Goal: Information Seeking & Learning: Learn about a topic

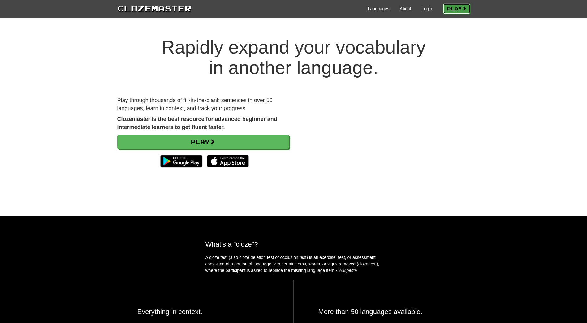
click at [447, 9] on link "Play" at bounding box center [456, 8] width 27 height 11
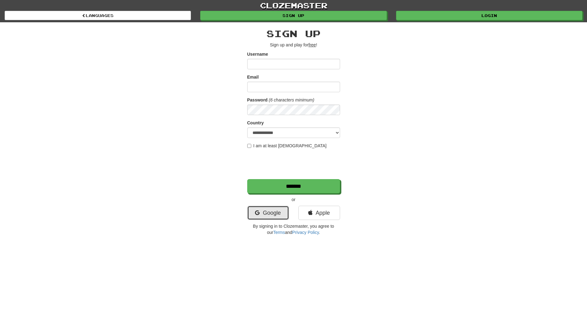
click at [281, 216] on link "Google" at bounding box center [268, 213] width 42 height 14
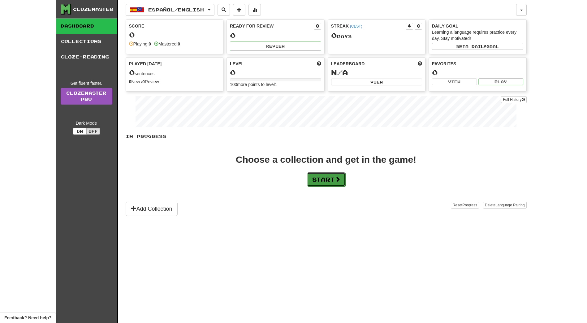
click at [325, 179] on button "Start" at bounding box center [326, 179] width 39 height 14
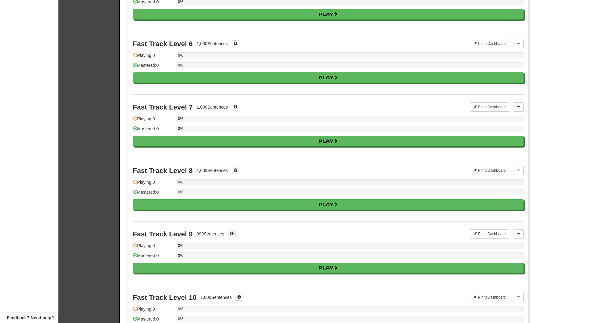
scroll to position [402, 0]
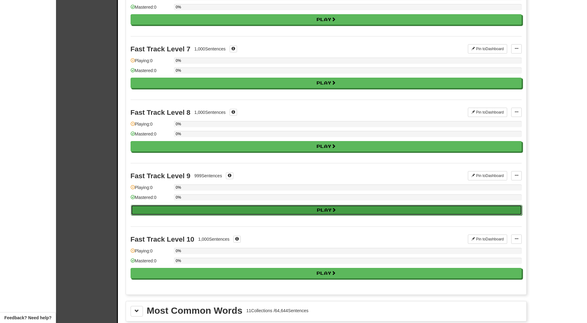
click at [292, 210] on button "Play" at bounding box center [326, 210] width 391 height 11
select select "**"
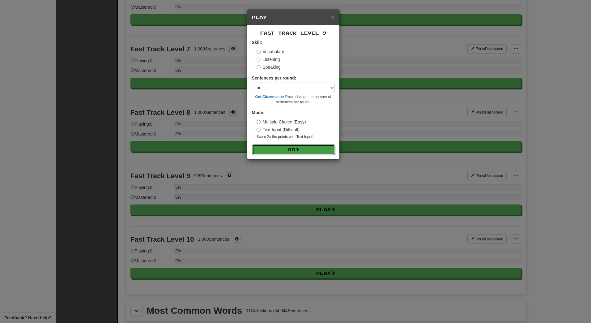
click at [297, 149] on span at bounding box center [297, 149] width 4 height 4
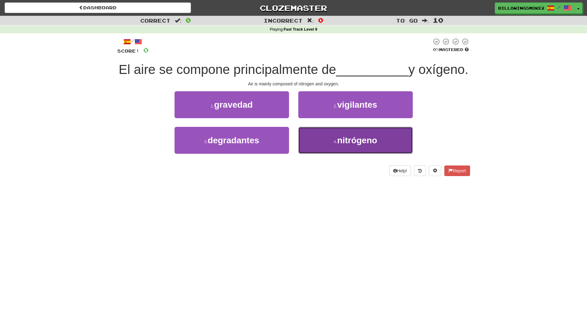
click at [323, 154] on button "4 . nitrógeno" at bounding box center [355, 140] width 114 height 27
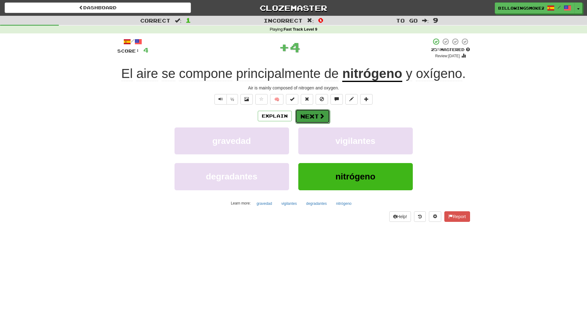
click at [301, 113] on button "Next" at bounding box center [312, 116] width 35 height 14
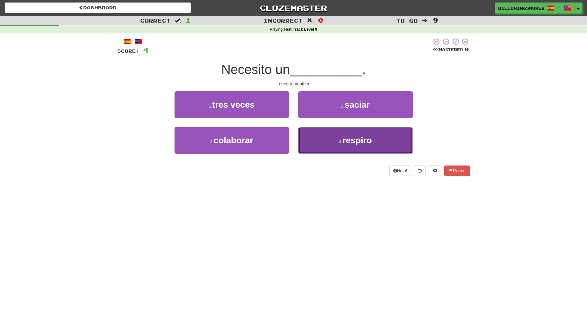
click at [365, 140] on span "respiro" at bounding box center [356, 140] width 29 height 10
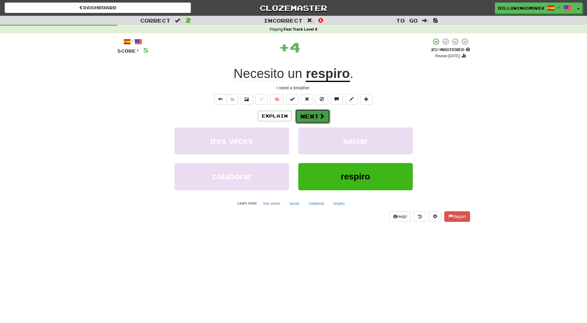
click at [300, 117] on button "Next" at bounding box center [312, 116] width 35 height 14
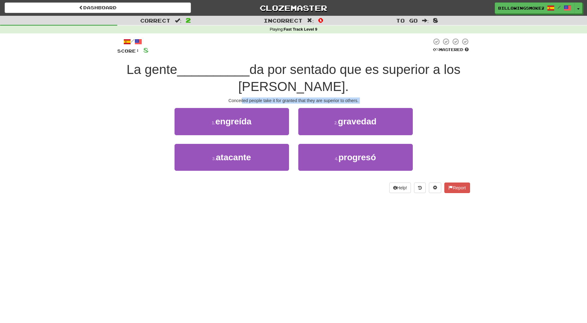
drag, startPoint x: 242, startPoint y: 98, endPoint x: 327, endPoint y: 104, distance: 84.9
click at [327, 104] on div "/ Score: 8 0 % Mastered La gente __________ da por sentado que es superior a lo…" at bounding box center [293, 115] width 353 height 155
click at [253, 101] on div "Conceited people take it for granted that they are superior to others." at bounding box center [293, 100] width 353 height 6
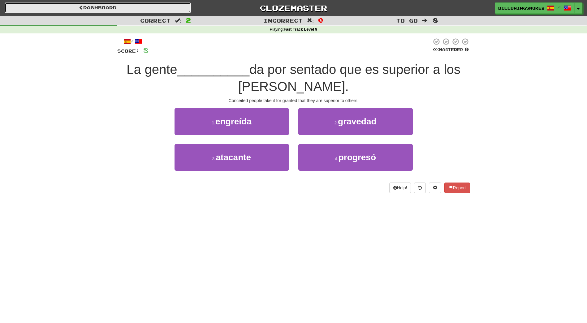
click at [76, 7] on link "Dashboard" at bounding box center [98, 7] width 186 height 11
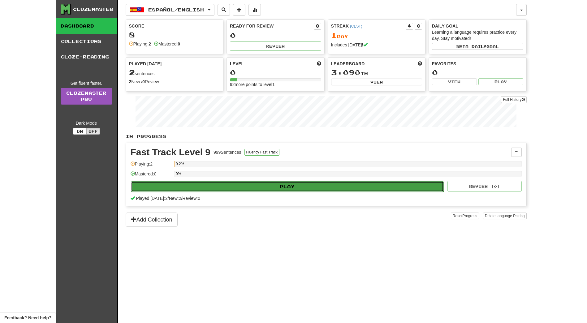
click at [264, 184] on button "Play" at bounding box center [287, 186] width 313 height 11
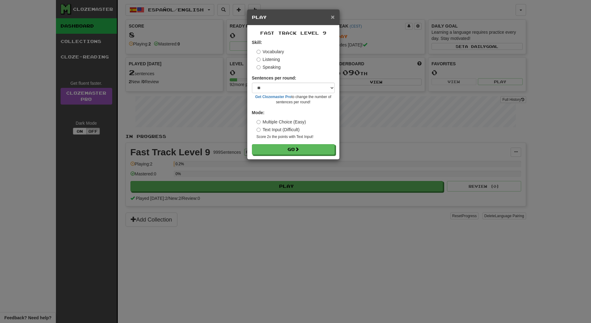
click at [332, 17] on span "×" at bounding box center [333, 16] width 4 height 7
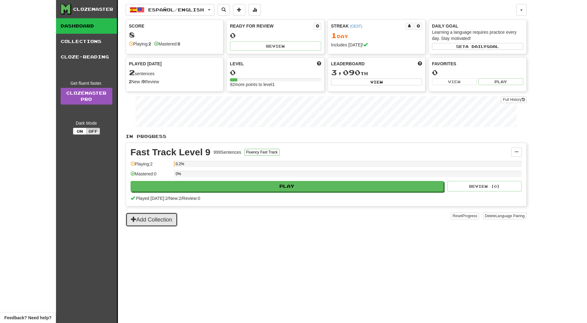
click at [174, 218] on button "Add Collection" at bounding box center [152, 219] width 52 height 14
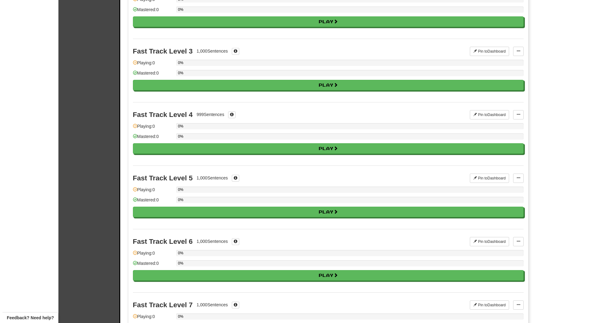
scroll to position [186, 0]
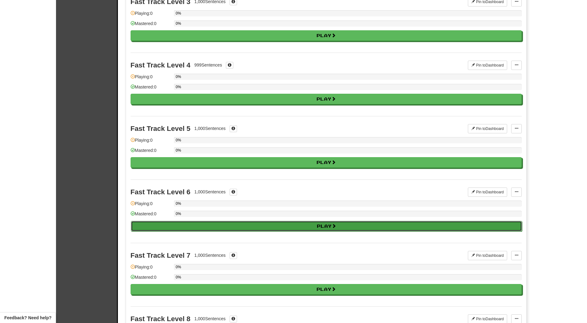
click at [236, 228] on button "Play" at bounding box center [326, 226] width 391 height 11
select select "**"
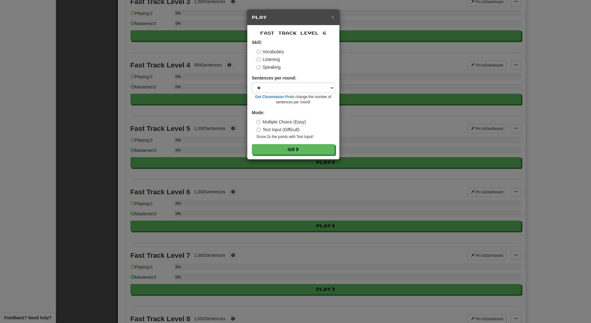
click at [303, 156] on div "Fast Track Level 6 Skill: Vocabulary Listening Speaking Sentences per round: * …" at bounding box center [293, 92] width 92 height 134
click at [299, 152] on button "Go" at bounding box center [293, 149] width 83 height 11
